Goal: Task Accomplishment & Management: Manage account settings

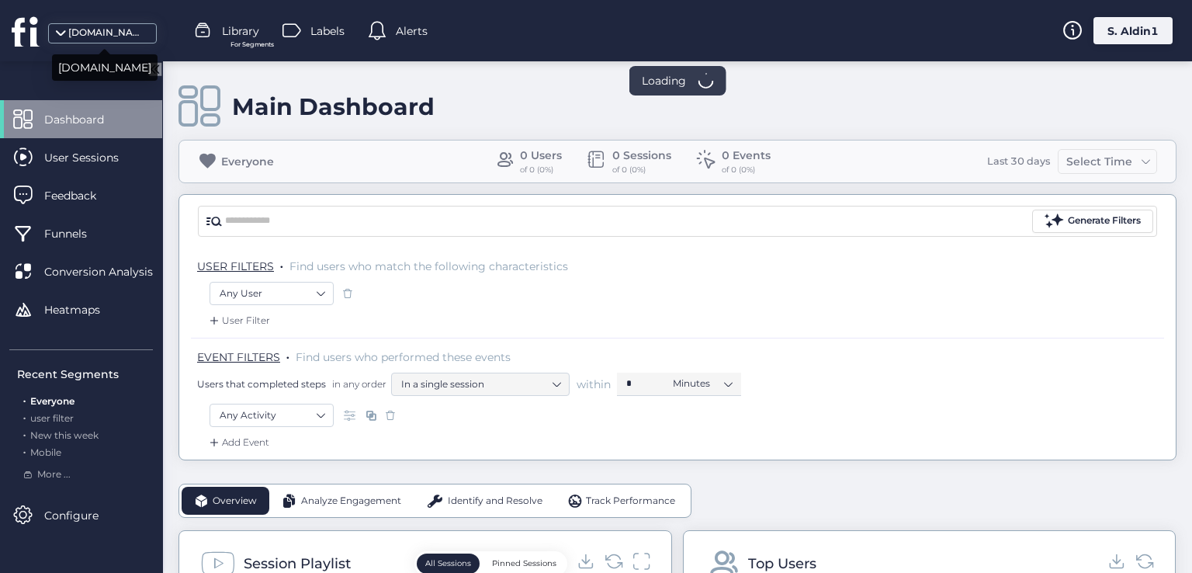
click at [106, 23] on div "[DOMAIN_NAME]" at bounding box center [102, 33] width 109 height 20
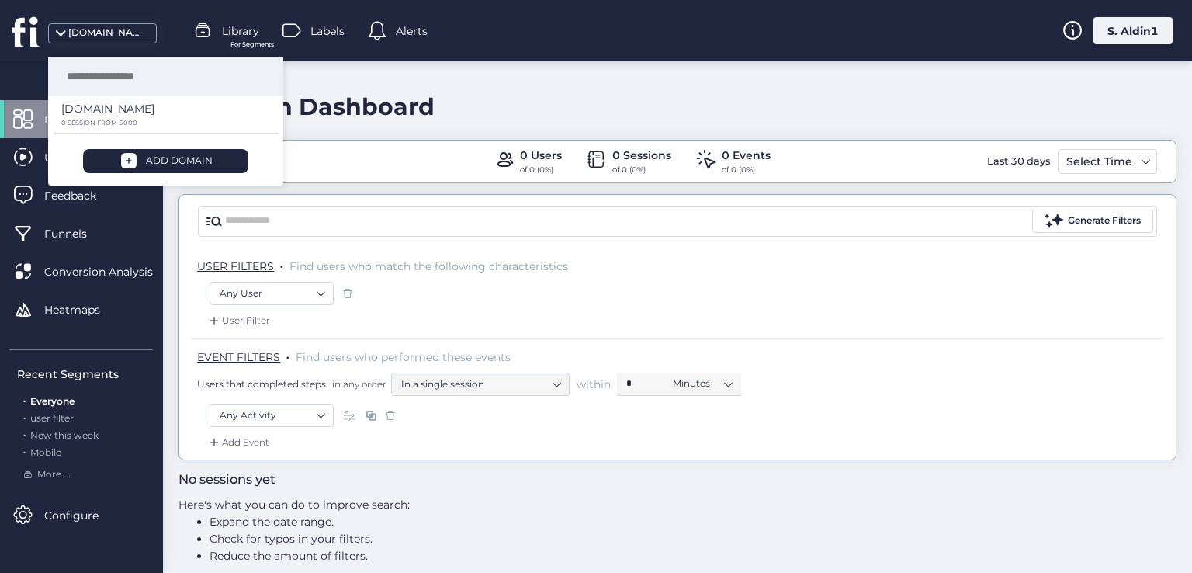
click at [1104, 29] on div "S. Aldin1" at bounding box center [1132, 30] width 79 height 27
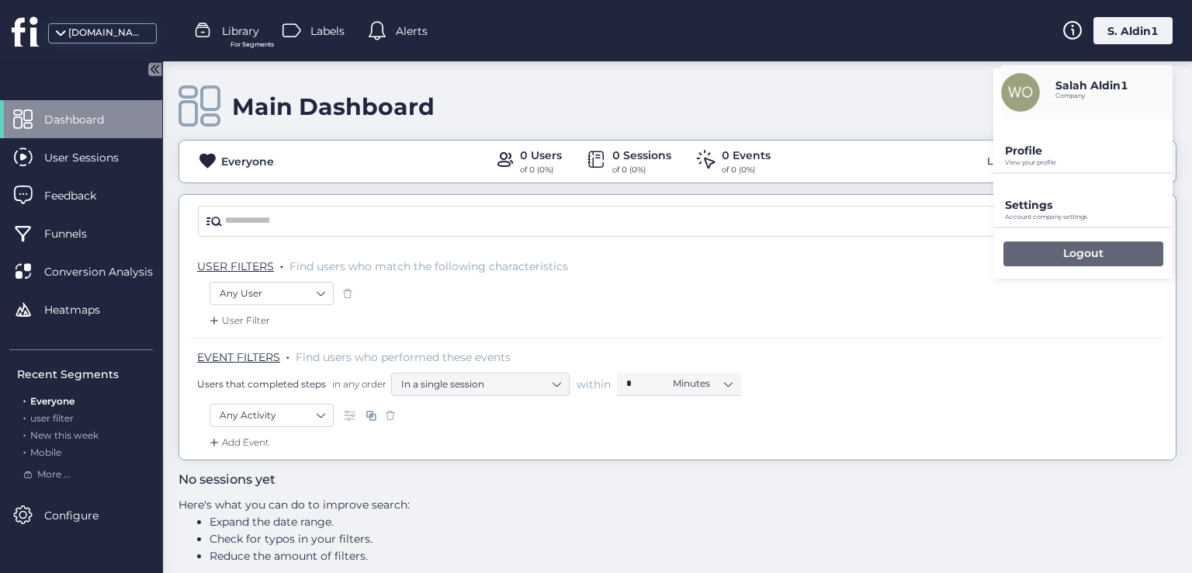
click at [1043, 242] on div "Logout" at bounding box center [1083, 253] width 160 height 25
